Goal: Information Seeking & Learning: Learn about a topic

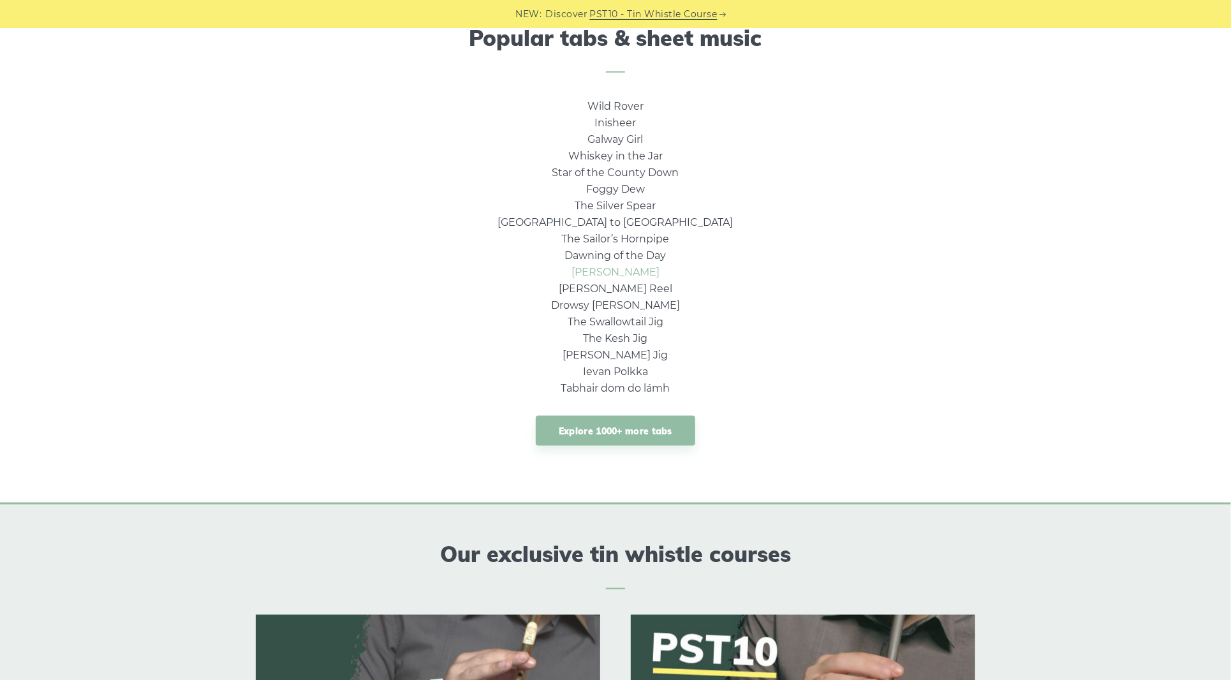
scroll to position [850, 0]
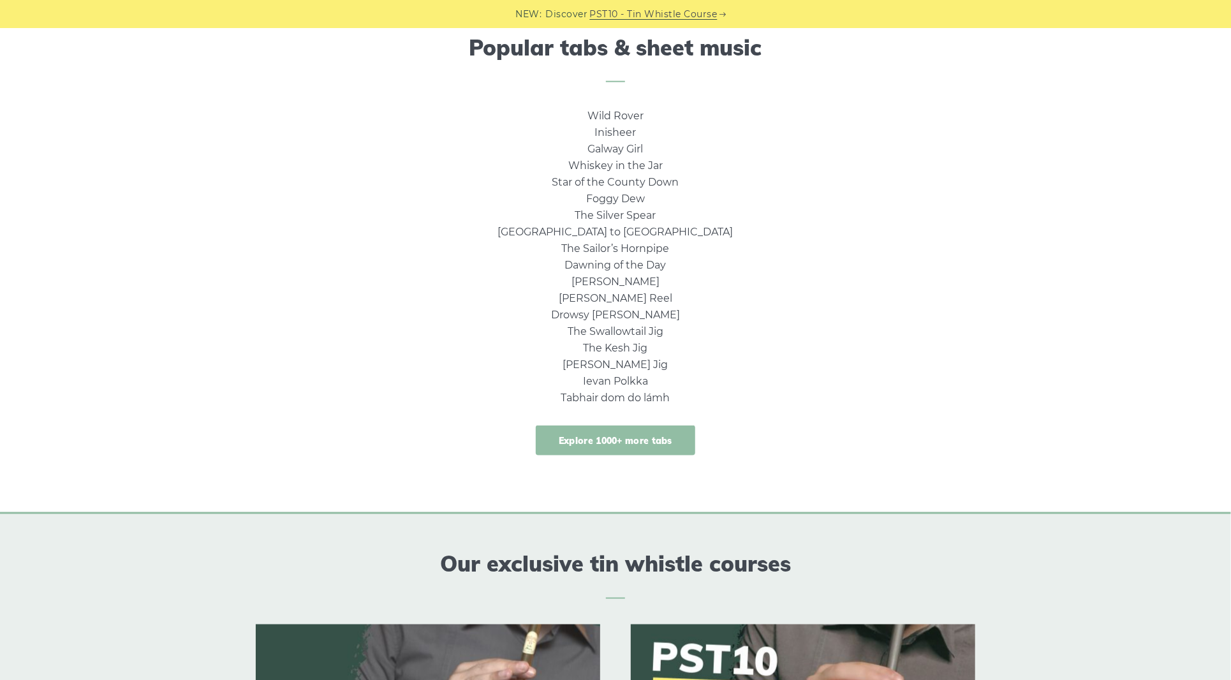
click at [586, 448] on link "Explore 1000+ more tabs" at bounding box center [615, 440] width 159 height 30
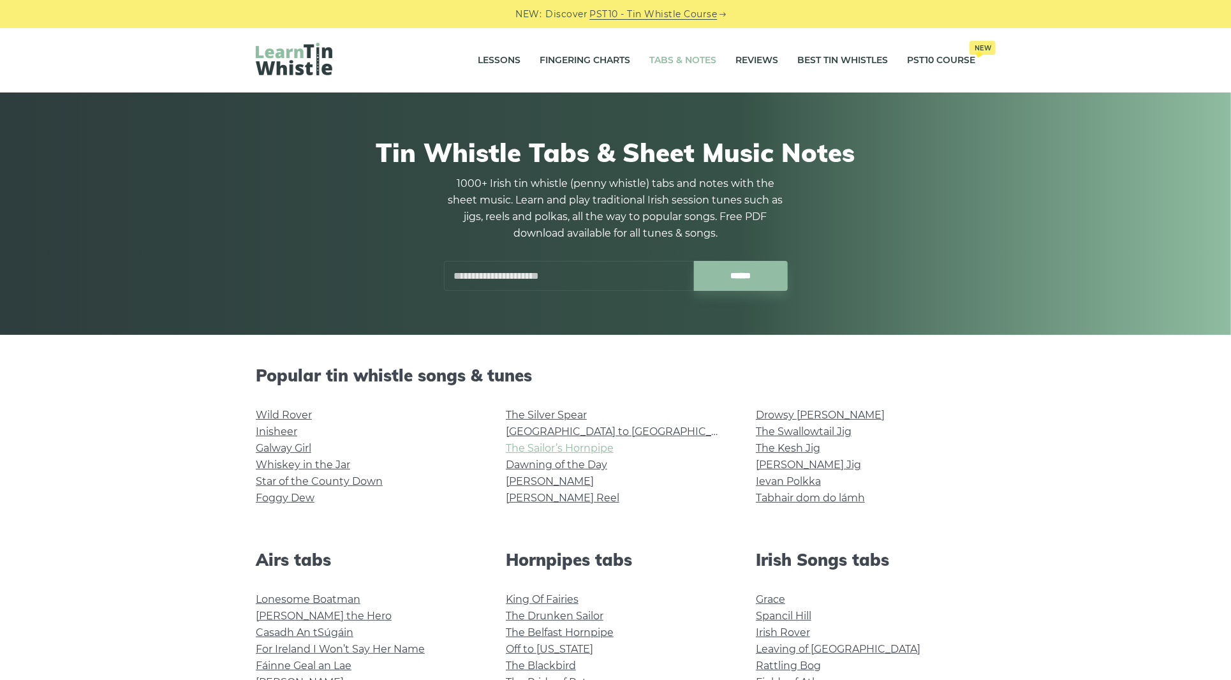
click at [570, 447] on link "The Sailor’s Hornpipe" at bounding box center [560, 448] width 108 height 12
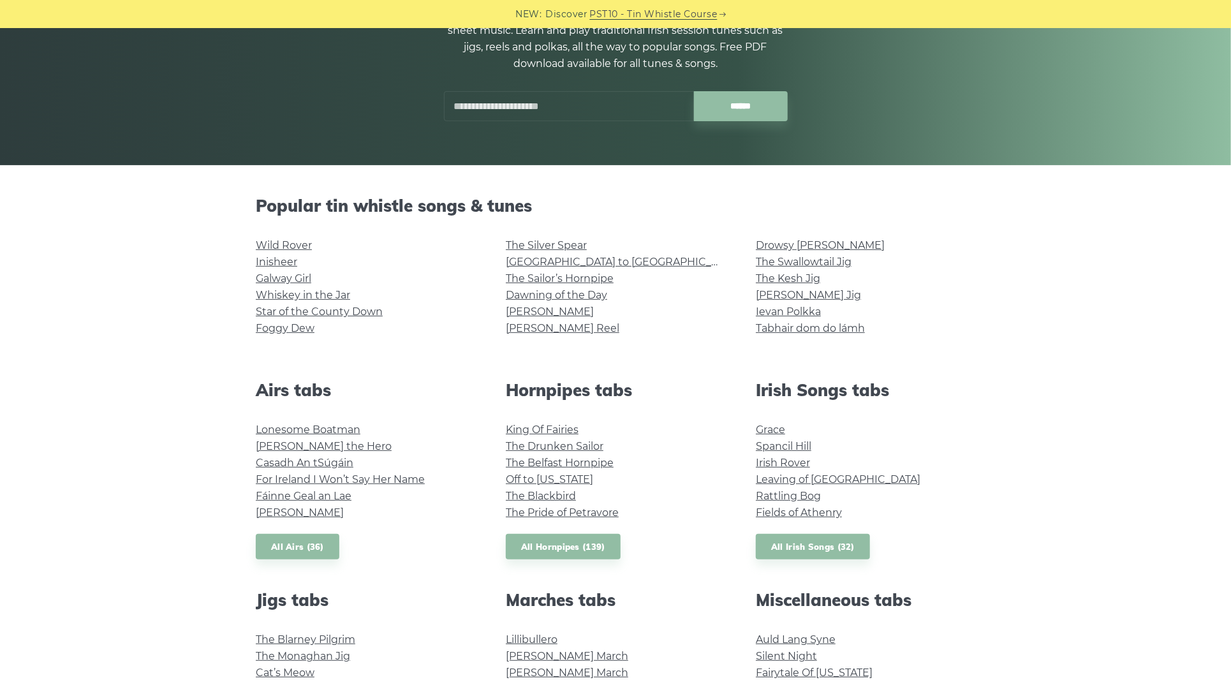
scroll to position [340, 0]
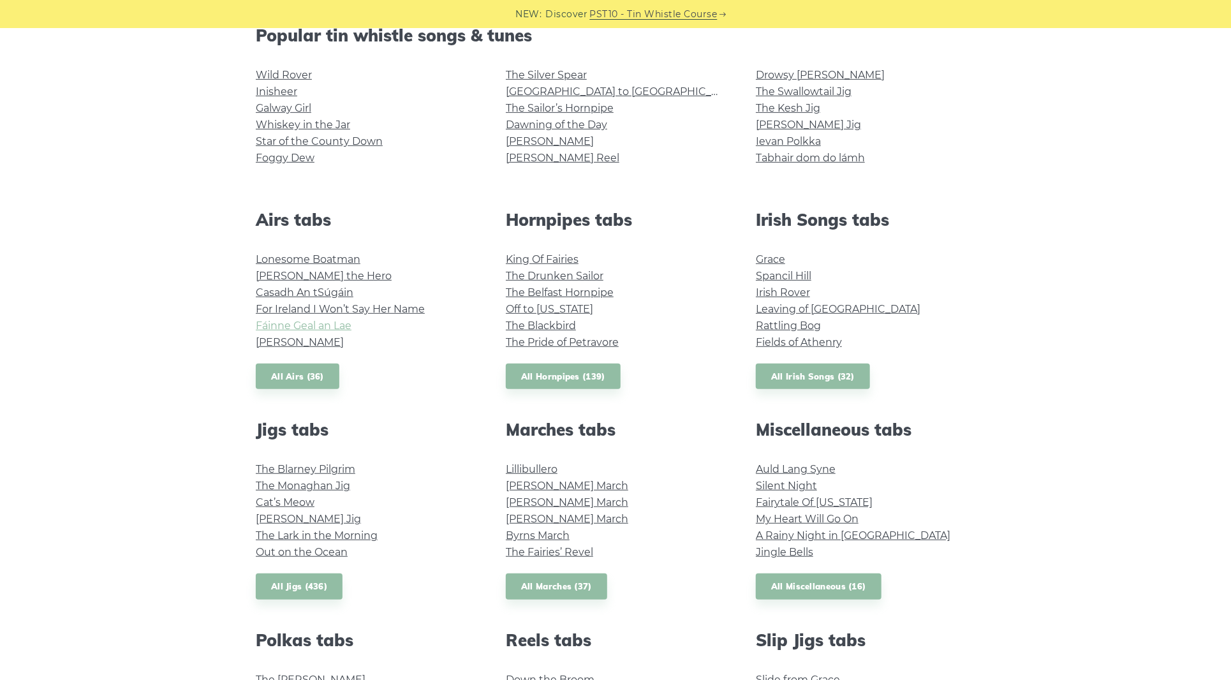
click at [299, 329] on link "Fáinne Geal an Lae" at bounding box center [304, 326] width 96 height 12
click at [293, 371] on link "All Airs (36)" at bounding box center [298, 377] width 84 height 26
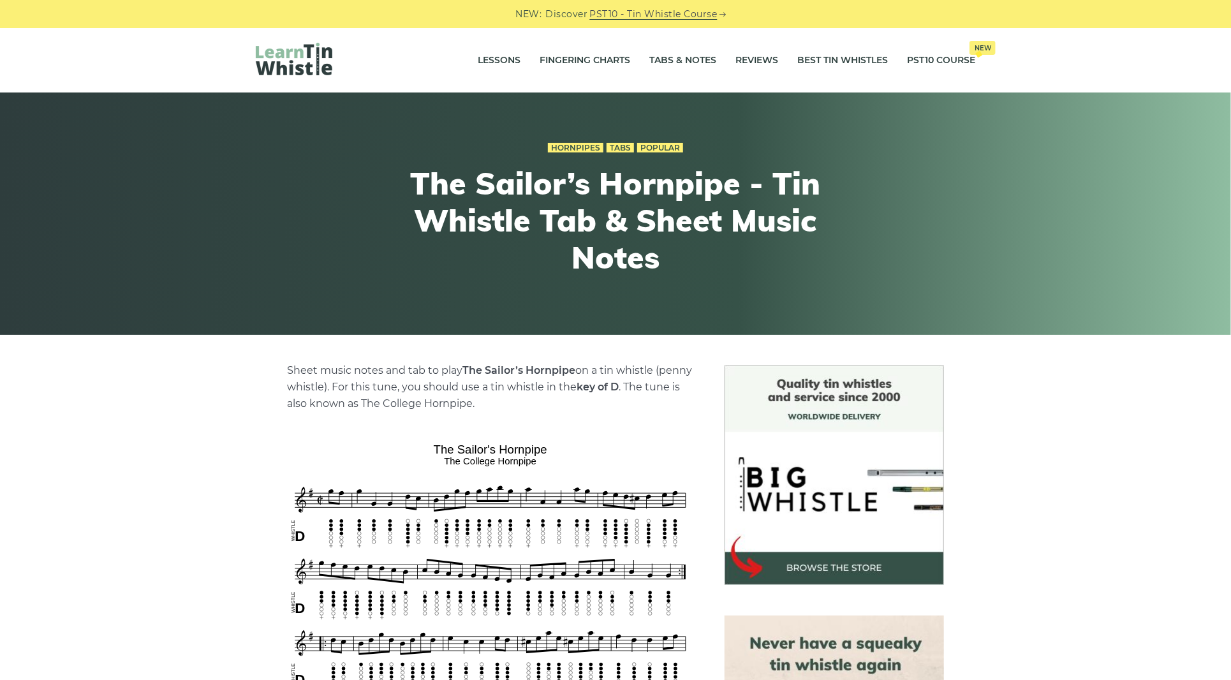
scroll to position [170, 0]
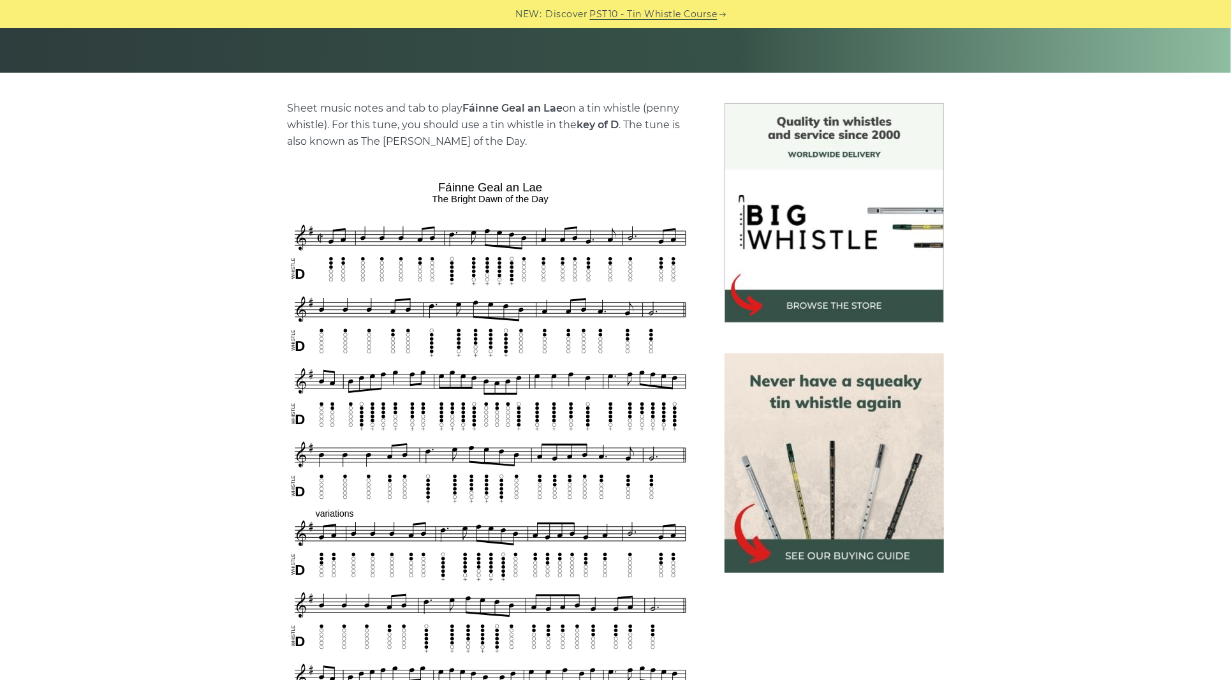
scroll to position [170, 0]
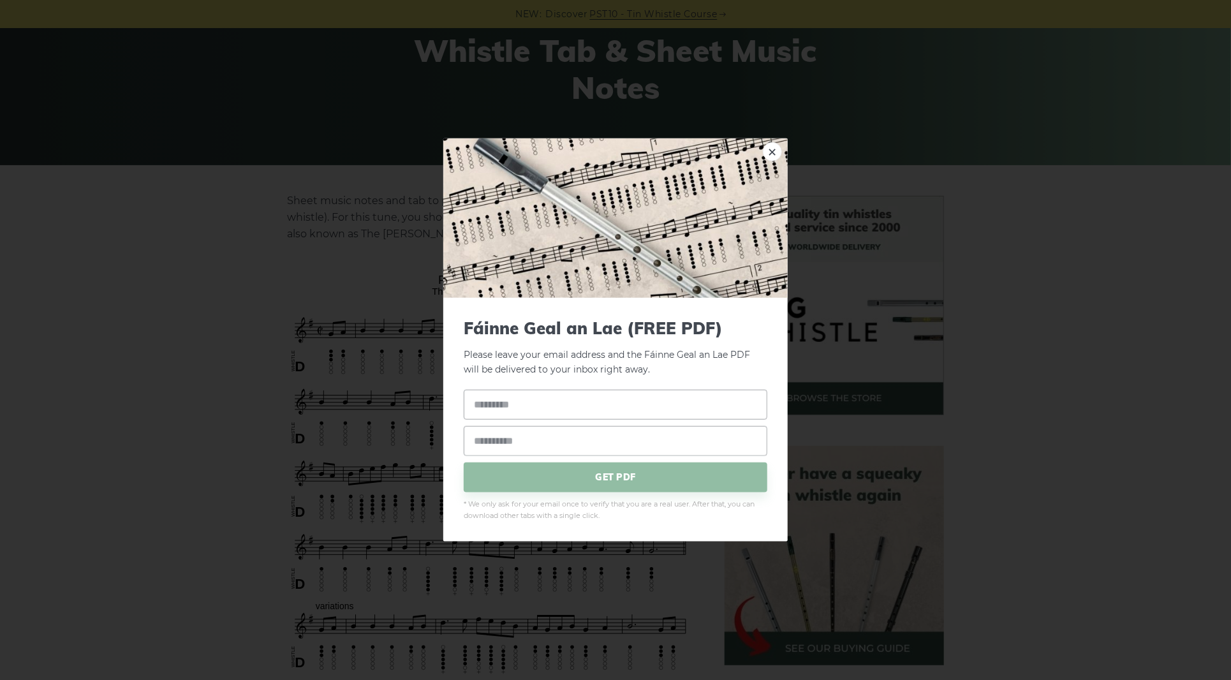
drag, startPoint x: 434, startPoint y: 277, endPoint x: 480, endPoint y: 285, distance: 46.0
click at [770, 150] on link "×" at bounding box center [772, 151] width 19 height 19
drag, startPoint x: 434, startPoint y: 281, endPoint x: 635, endPoint y: 266, distance: 201.5
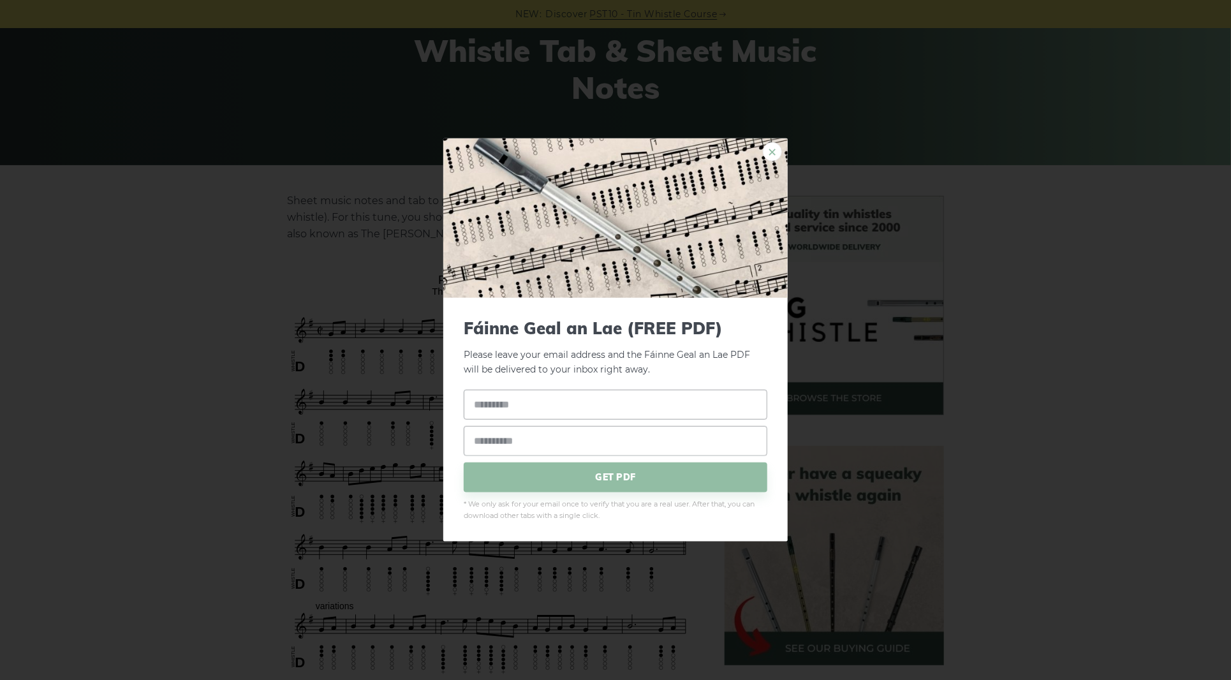
click at [771, 150] on link "×" at bounding box center [772, 151] width 19 height 19
click at [771, 151] on link "×" at bounding box center [772, 151] width 19 height 19
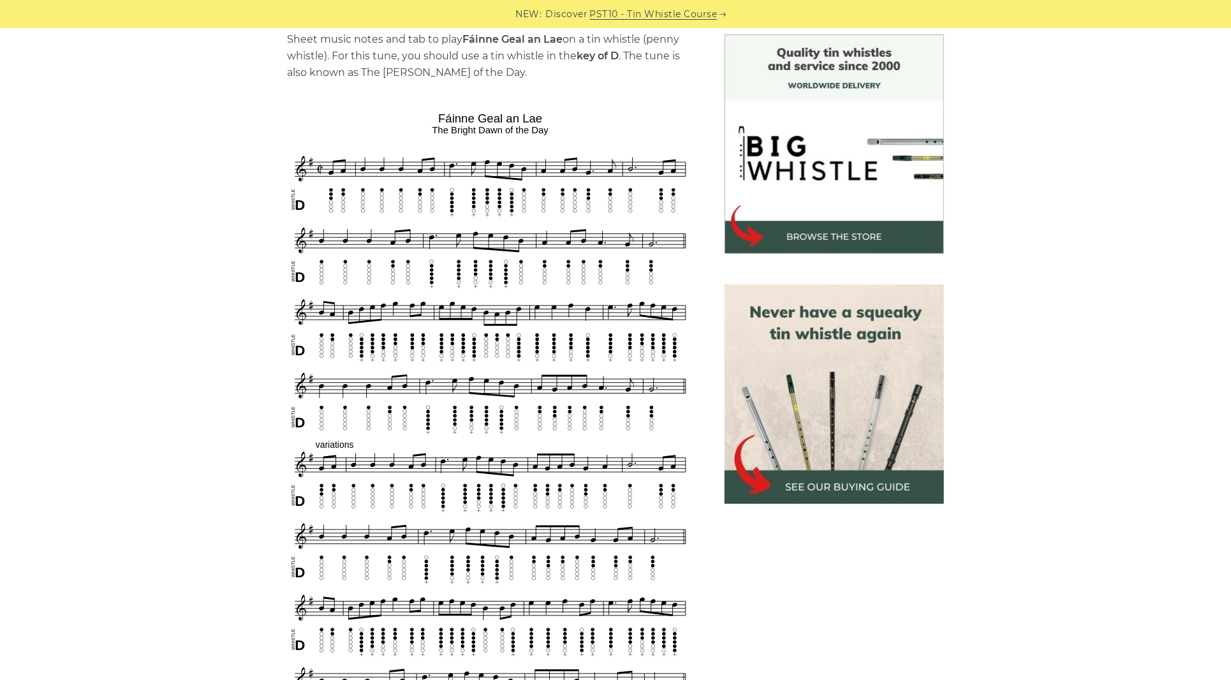
scroll to position [340, 0]
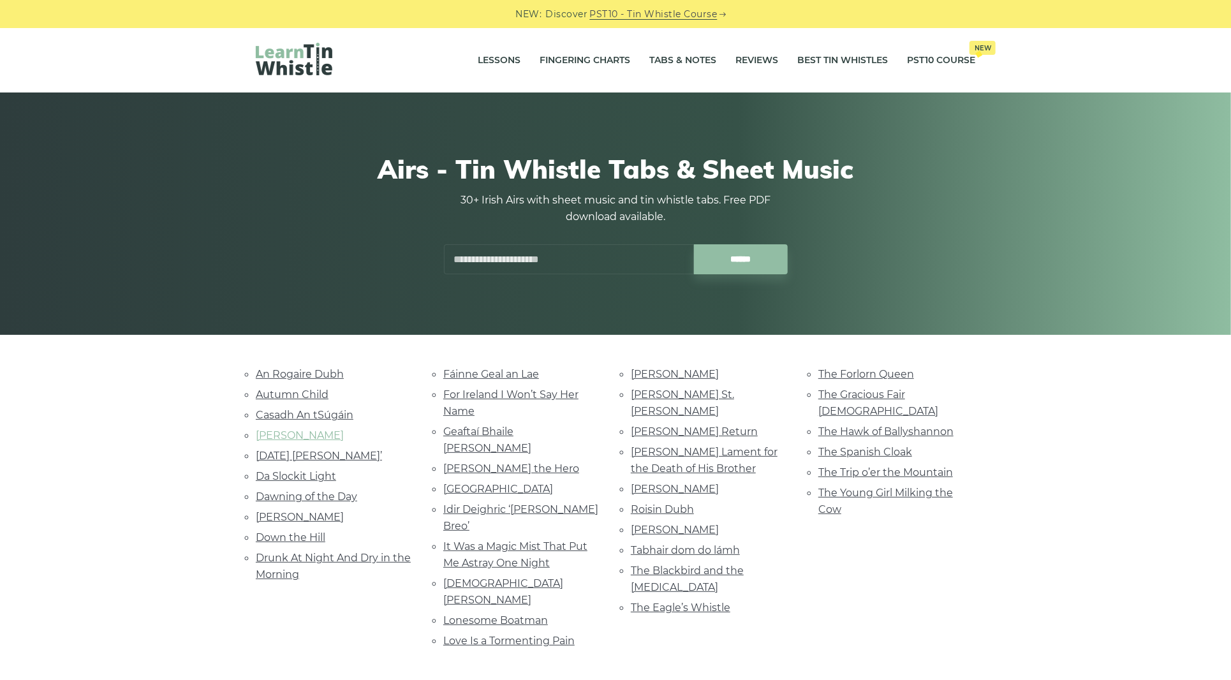
click at [302, 429] on link "[PERSON_NAME]" at bounding box center [300, 435] width 88 height 12
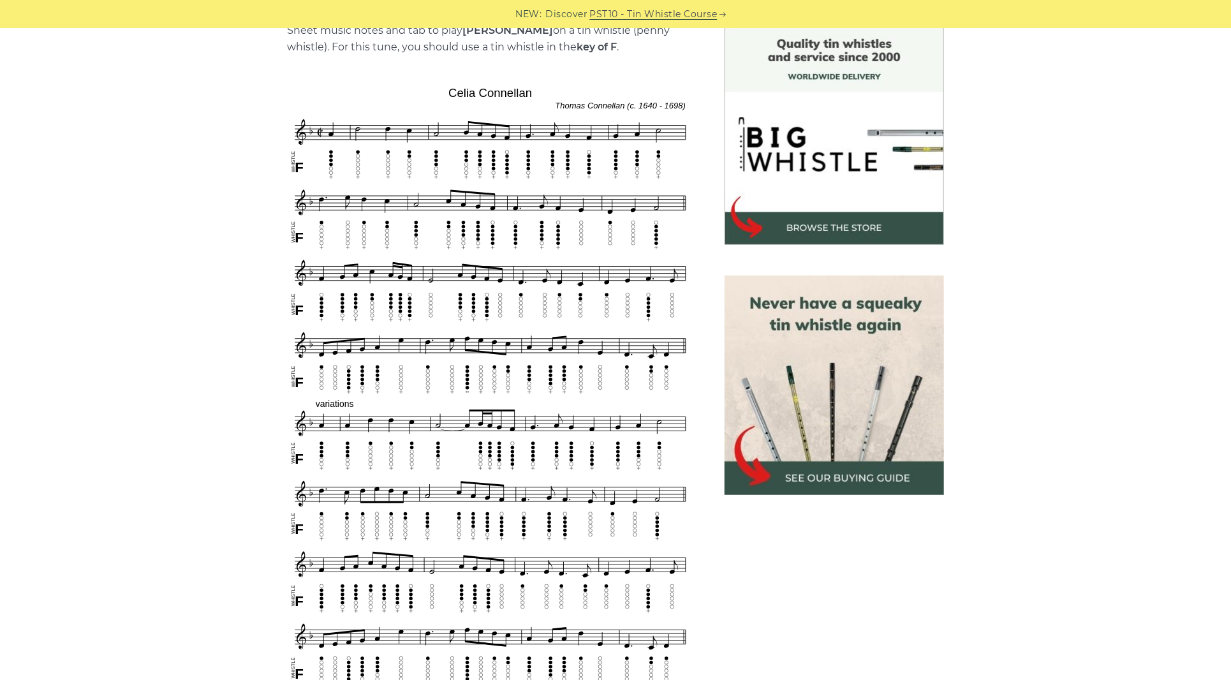
scroll to position [510, 0]
